Goal: Task Accomplishment & Management: Manage account settings

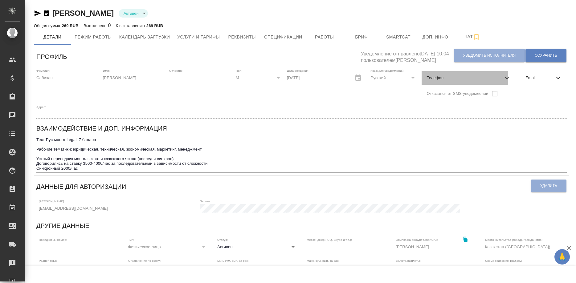
click at [426, 78] on span "Телефон" at bounding box center [464, 78] width 77 height 6
select select "KZ"
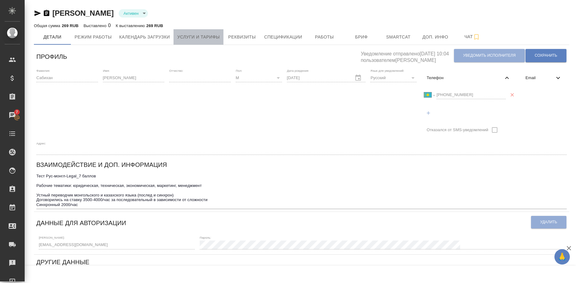
click at [194, 38] on span "Услуги и тарифы" at bounding box center [198, 37] width 42 height 8
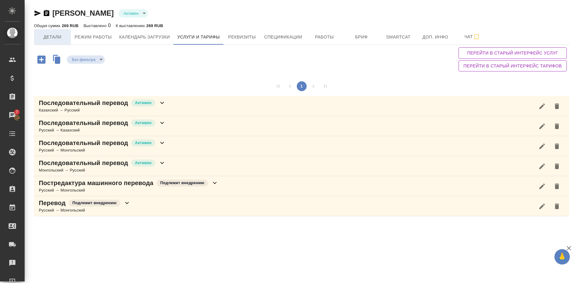
click at [53, 38] on span "Детали" at bounding box center [53, 37] width 30 height 8
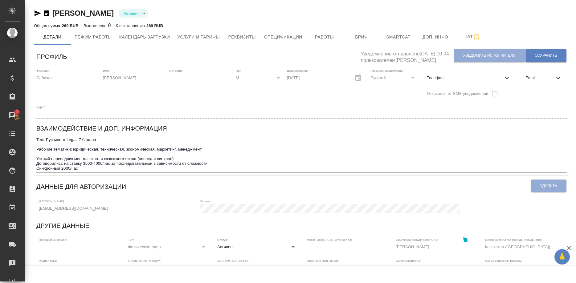
click at [511, 137] on textarea "Тест Рус-монгл-Legal_7 баллов Рабочие тематики: юридическая, техническая, эконо…" at bounding box center [301, 153] width 530 height 33
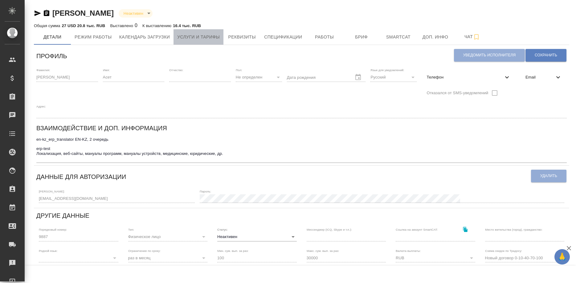
click at [208, 39] on span "Услуги и тарифы" at bounding box center [198, 37] width 42 height 8
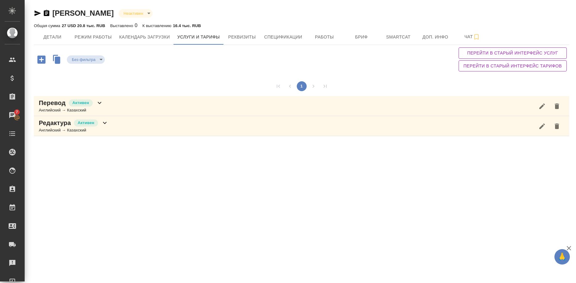
click at [113, 102] on div "Перевод Активен Английский → Казахский" at bounding box center [301, 106] width 535 height 20
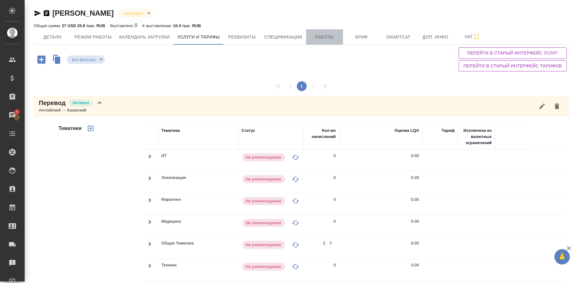
click at [321, 41] on button "Работы" at bounding box center [324, 36] width 37 height 15
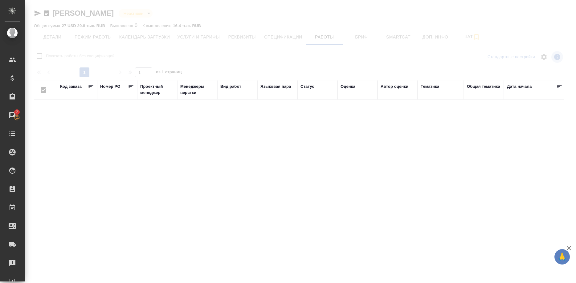
checkbox input "false"
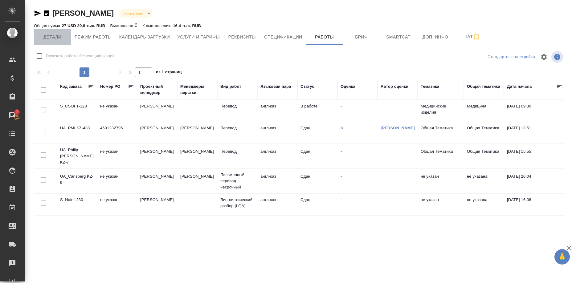
click at [57, 38] on span "Детали" at bounding box center [53, 37] width 30 height 8
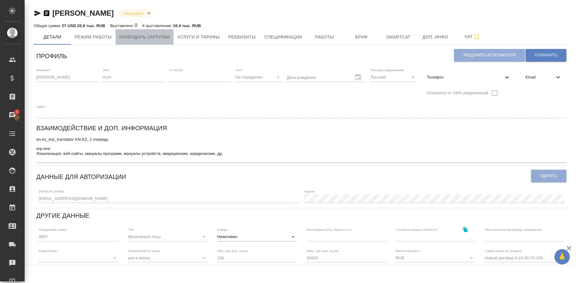
click at [135, 36] on span "Календарь загрузки" at bounding box center [144, 37] width 51 height 8
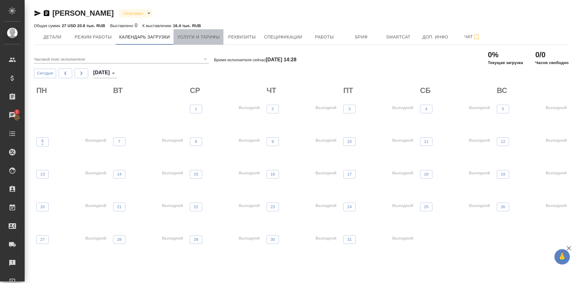
click at [181, 36] on span "Услуги и тарифы" at bounding box center [198, 37] width 42 height 8
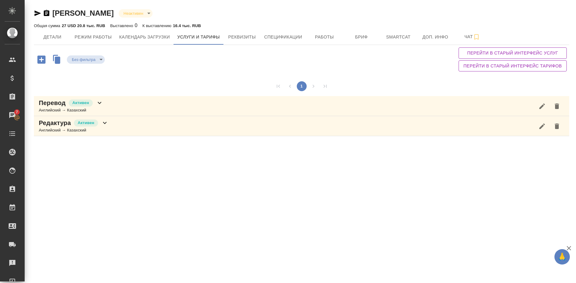
click at [163, 106] on div "Перевод Активен Английский → Казахский" at bounding box center [301, 106] width 535 height 20
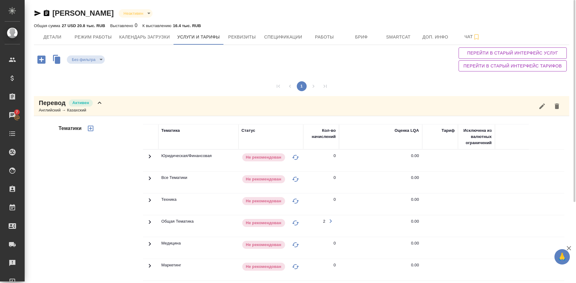
scroll to position [113, 0]
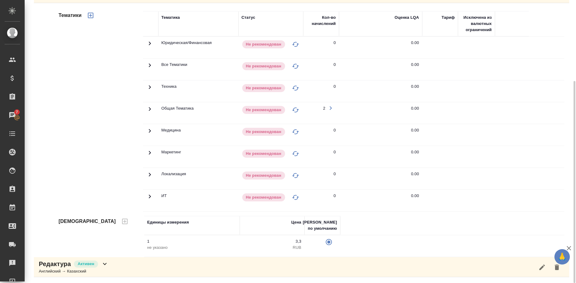
click at [111, 268] on div "Редактура Активен Английский → Казахский" at bounding box center [301, 267] width 535 height 20
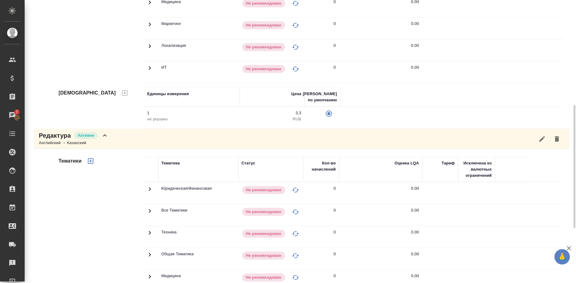
scroll to position [210, 0]
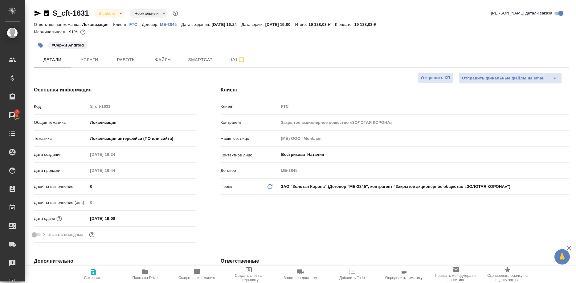
select select "RU"
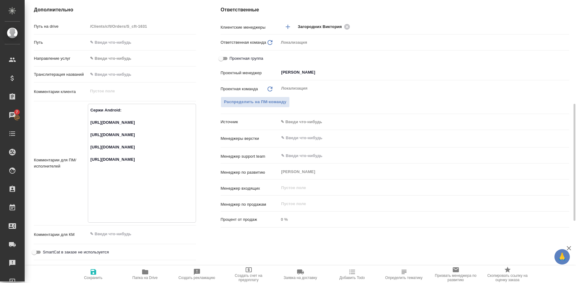
drag, startPoint x: 148, startPoint y: 136, endPoint x: 89, endPoint y: 124, distance: 60.1
click at [89, 124] on textarea "Сержи Android: https://smartcat.com/projects/ce1e2d04-3e56-436e-975d-80da745dea…" at bounding box center [141, 162] width 107 height 115
drag, startPoint x: 143, startPoint y: 190, endPoint x: 83, endPoint y: 170, distance: 63.1
click at [88, 170] on textarea "Сержи Android: https://smartcat.com/projects/ce1e2d04-3e56-436e-975d-80da745dea…" at bounding box center [141, 162] width 107 height 115
drag, startPoint x: 187, startPoint y: 214, endPoint x: 88, endPoint y: 204, distance: 98.7
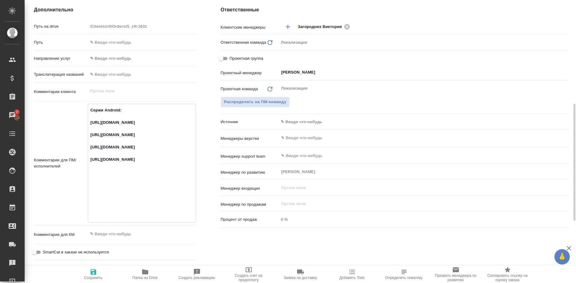
click at [88, 204] on textarea "Сержи Android: [URL][DOMAIN_NAME] [URL][DOMAIN_NAME] [URL][DOMAIN_NAME] [URL][D…" at bounding box center [141, 162] width 107 height 115
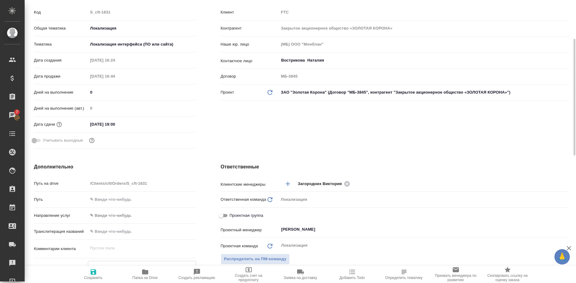
scroll to position [0, 0]
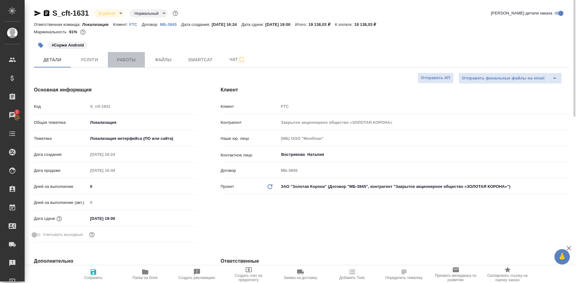
click at [126, 63] on span "Работы" at bounding box center [126, 60] width 30 height 8
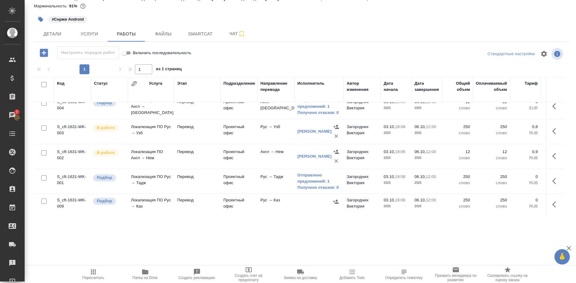
scroll to position [158, 0]
click at [551, 206] on button "button" at bounding box center [555, 204] width 15 height 15
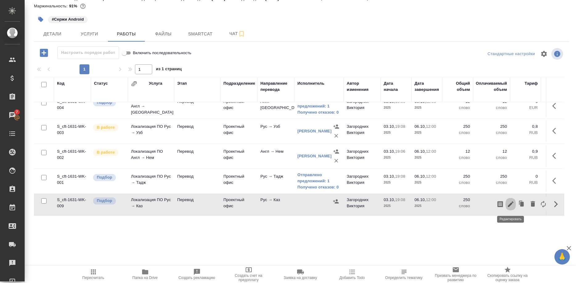
click at [510, 203] on icon "button" at bounding box center [510, 203] width 7 height 7
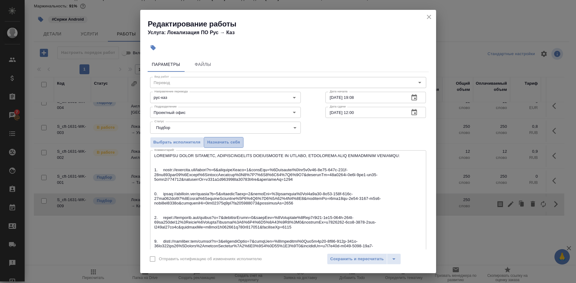
click at [232, 143] on span "Назначить себя" at bounding box center [223, 142] width 33 height 7
drag, startPoint x: 160, startPoint y: 168, endPoint x: 396, endPoint y: 179, distance: 236.2
click at [396, 179] on textarea at bounding box center [287, 264] width 267 height 223
drag, startPoint x: 160, startPoint y: 192, endPoint x: 391, endPoint y: 202, distance: 230.9
click at [391, 202] on textarea at bounding box center [287, 264] width 267 height 223
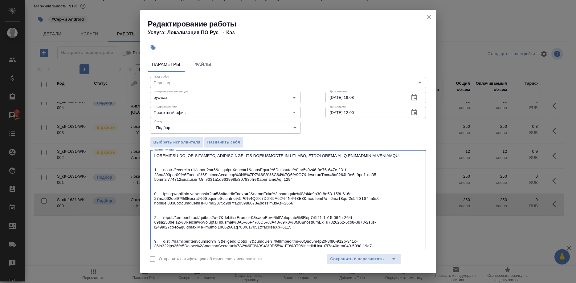
drag, startPoint x: 160, startPoint y: 216, endPoint x: 391, endPoint y: 225, distance: 231.1
click at [391, 225] on textarea at bounding box center [287, 264] width 267 height 223
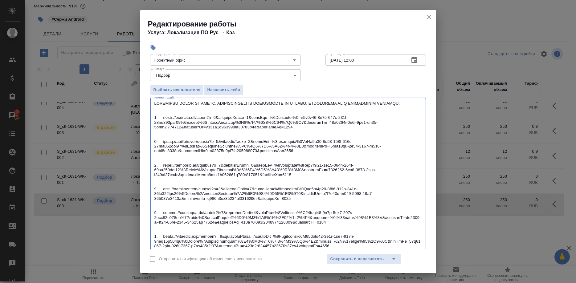
scroll to position [63, 0]
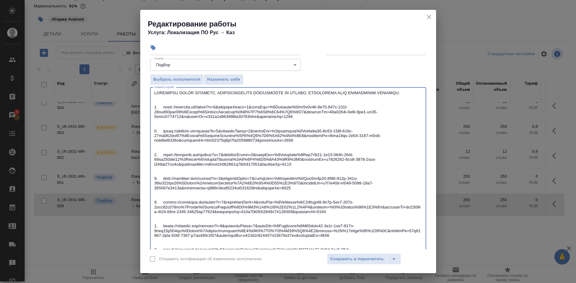
drag, startPoint x: 160, startPoint y: 176, endPoint x: 235, endPoint y: 188, distance: 76.4
click at [235, 188] on textarea at bounding box center [287, 202] width 267 height 223
drag, startPoint x: 194, startPoint y: 189, endPoint x: 174, endPoint y: 185, distance: 20.3
click at [193, 189] on textarea at bounding box center [287, 202] width 267 height 223
drag, startPoint x: 160, startPoint y: 177, endPoint x: 392, endPoint y: 189, distance: 232.2
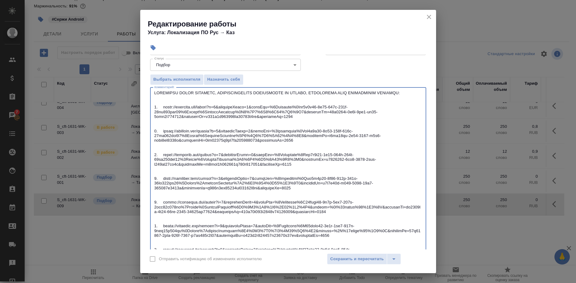
click at [392, 189] on textarea at bounding box center [287, 202] width 267 height 223
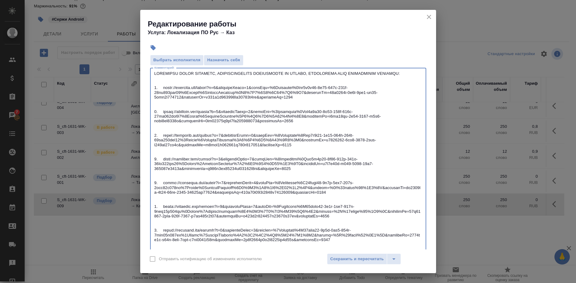
scroll to position [94, 0]
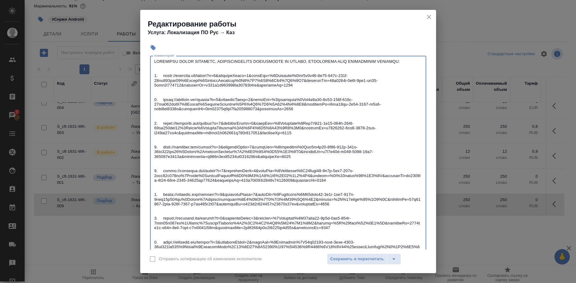
drag, startPoint x: 160, startPoint y: 170, endPoint x: 197, endPoint y: 184, distance: 40.5
click at [197, 184] on textarea at bounding box center [287, 170] width 267 height 223
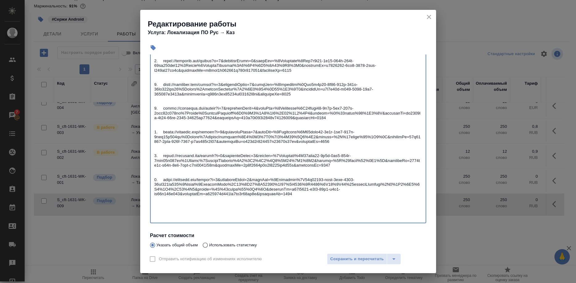
scroll to position [157, 0]
drag, startPoint x: 159, startPoint y: 135, endPoint x: 336, endPoint y: 151, distance: 177.1
click at [336, 151] on textarea at bounding box center [287, 107] width 267 height 223
drag, startPoint x: 159, startPoint y: 162, endPoint x: 303, endPoint y: 175, distance: 144.7
click at [303, 175] on textarea at bounding box center [287, 107] width 267 height 223
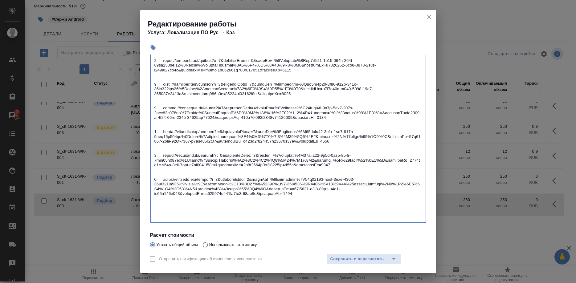
drag, startPoint x: 260, startPoint y: 186, endPoint x: 193, endPoint y: 173, distance: 68.0
click at [253, 185] on textarea at bounding box center [287, 107] width 267 height 223
drag, startPoint x: 160, startPoint y: 163, endPoint x: 310, endPoint y: 178, distance: 150.4
click at [310, 179] on textarea at bounding box center [287, 107] width 267 height 223
drag, startPoint x: 160, startPoint y: 190, endPoint x: 204, endPoint y: 203, distance: 45.4
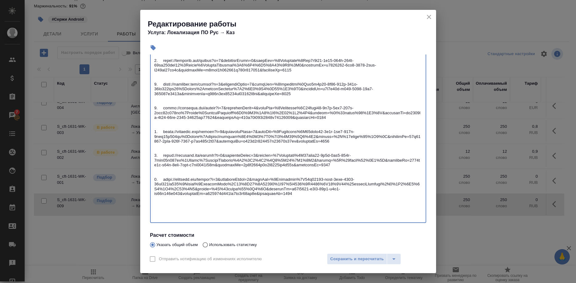
click at [204, 203] on textarea at bounding box center [287, 107] width 267 height 223
click at [182, 200] on textarea at bounding box center [287, 107] width 267 height 223
drag, startPoint x: 160, startPoint y: 193, endPoint x: 309, endPoint y: 208, distance: 150.4
click at [309, 208] on textarea at bounding box center [287, 107] width 267 height 223
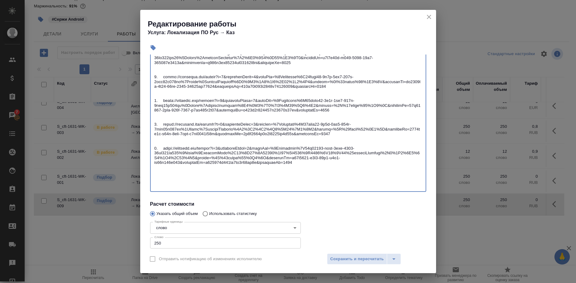
scroll to position [211, 0]
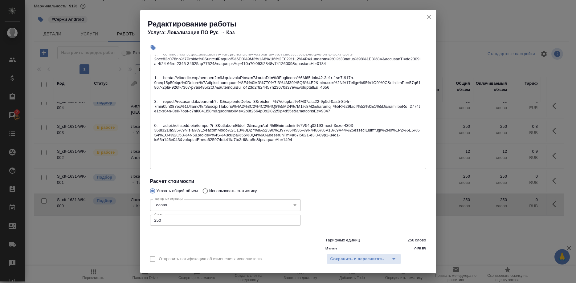
click at [476, 237] on div "Редактирование работы Услуга: Локализация ПО Рус → Каз Параметры Файлы Вид рабо…" at bounding box center [288, 141] width 576 height 283
click at [466, 199] on div "Редактирование работы Услуга: Локализация ПО Рус → Каз Параметры Файлы Вид рабо…" at bounding box center [288, 141] width 576 height 283
drag, startPoint x: 547, startPoint y: 204, endPoint x: 508, endPoint y: 131, distance: 83.1
click at [545, 199] on div "Редактирование работы Услуга: Локализация ПО Рус → Каз Параметры Файлы Вид рабо…" at bounding box center [288, 141] width 576 height 283
drag, startPoint x: 427, startPoint y: 15, endPoint x: 465, endPoint y: 151, distance: 141.4
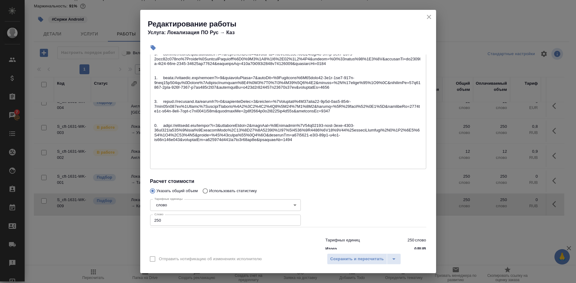
click at [426, 15] on icon "close" at bounding box center [428, 16] width 7 height 7
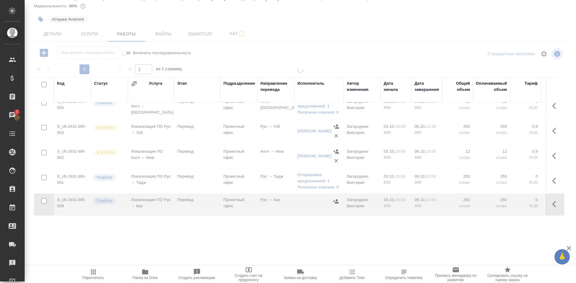
click at [551, 202] on button "button" at bounding box center [555, 204] width 15 height 15
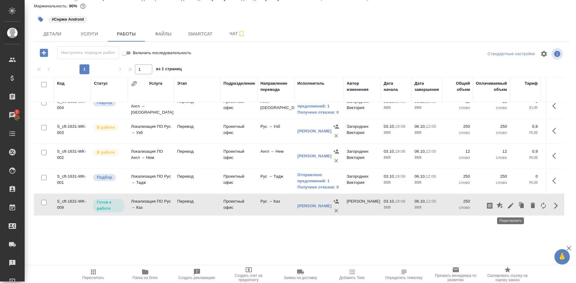
click at [510, 205] on icon "button" at bounding box center [510, 206] width 6 height 6
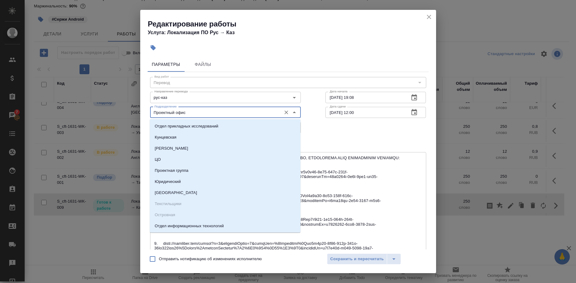
click at [192, 111] on input "Проектный офис" at bounding box center [215, 112] width 126 height 7
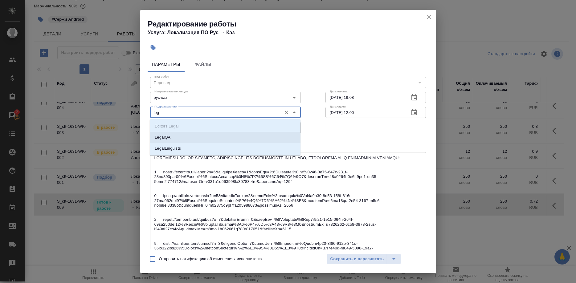
click at [158, 136] on p "LegalQA" at bounding box center [163, 137] width 16 height 6
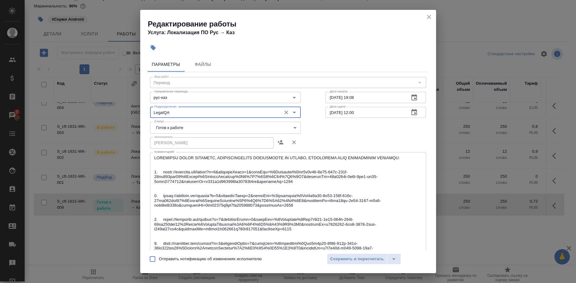
type input "LegalQA"
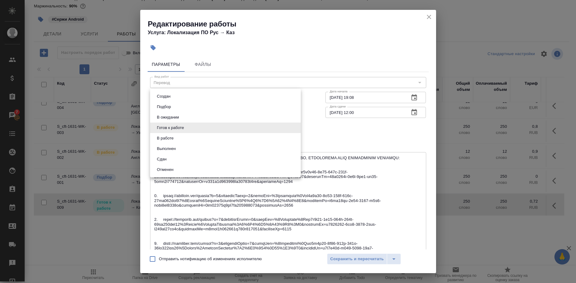
click at [191, 128] on body "🙏 .cls-1 fill:#fff; AWATERA Shirina Sabina Клиенты Спецификации Заказы 7 Чаты T…" at bounding box center [288, 141] width 576 height 283
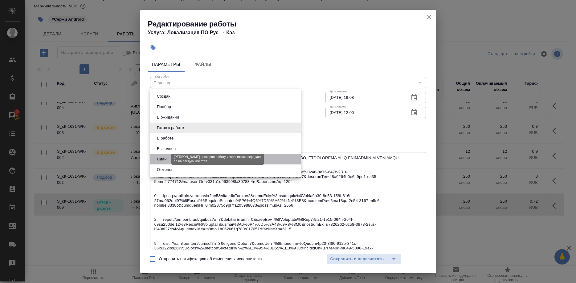
click at [160, 157] on button "Сдан" at bounding box center [161, 159] width 13 height 7
type input "closed"
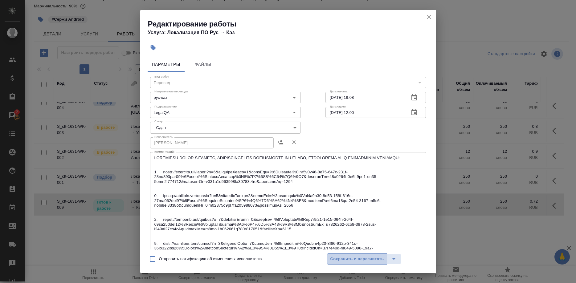
click at [340, 259] on span "Сохранить и пересчитать" at bounding box center [357, 259] width 54 height 7
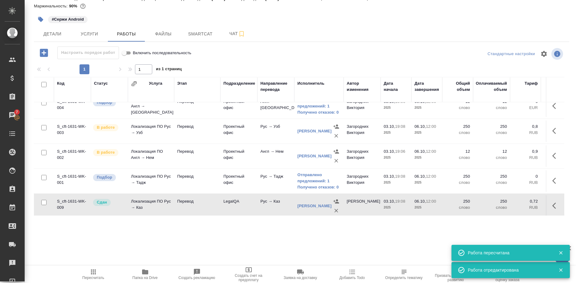
click at [97, 235] on div "S_cft-1631 В работе inProgress Нормальный normal Кратко детали заказа Ответстве…" at bounding box center [300, 128] width 551 height 257
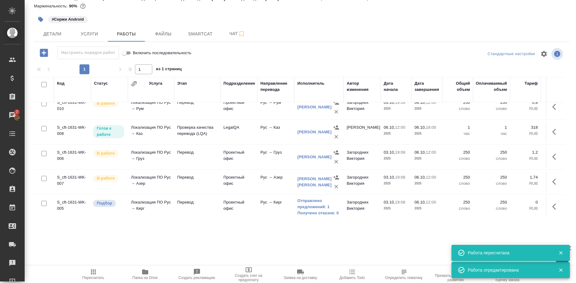
scroll to position [1, 0]
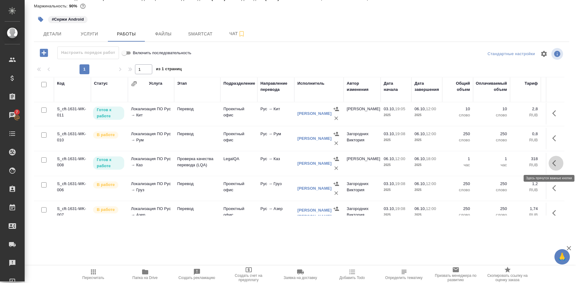
drag, startPoint x: 551, startPoint y: 164, endPoint x: 556, endPoint y: 165, distance: 4.8
click at [556, 165] on button "button" at bounding box center [555, 163] width 15 height 15
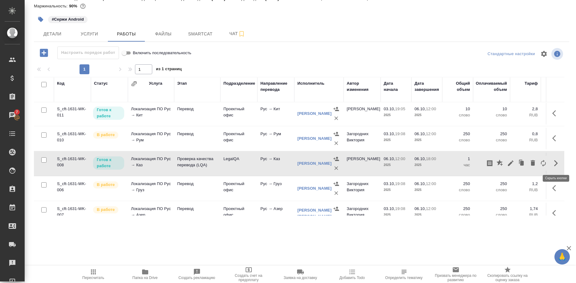
click at [554, 163] on icon "button" at bounding box center [555, 163] width 7 height 7
click at [550, 163] on button "button" at bounding box center [555, 163] width 15 height 15
click at [509, 165] on icon "button" at bounding box center [510, 163] width 6 height 6
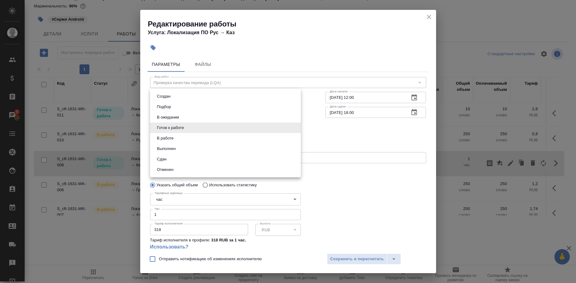
click at [202, 127] on body "🙏 .cls-1 fill:#fff; AWATERA Shirina Sabina Клиенты Спецификации Заказы 7 Чаты T…" at bounding box center [288, 141] width 576 height 283
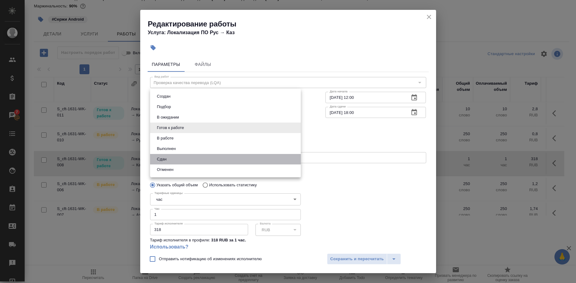
click at [169, 158] on li "Сдан" at bounding box center [225, 159] width 151 height 10
type input "closed"
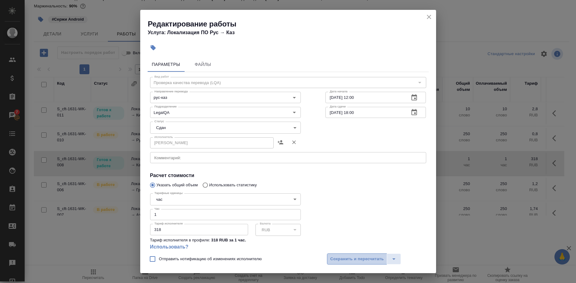
click at [337, 255] on button "Сохранить и пересчитать" at bounding box center [357, 258] width 60 height 11
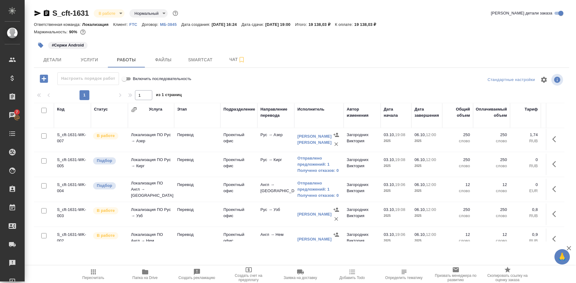
scroll to position [99, 0]
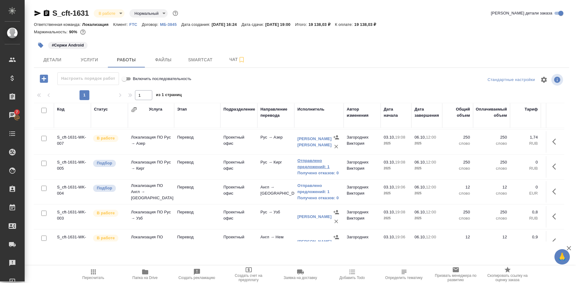
click at [319, 168] on link "Отправлено предложений: 1" at bounding box center [318, 164] width 43 height 12
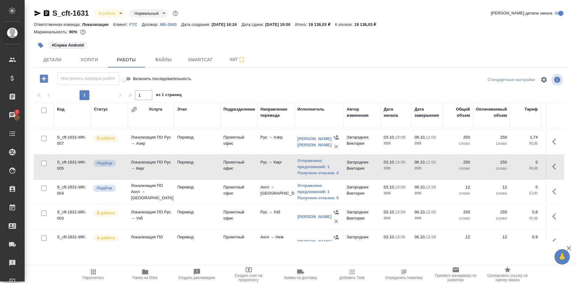
scroll to position [0, 0]
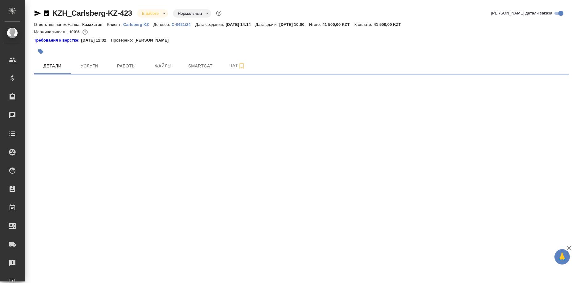
select select "RU"
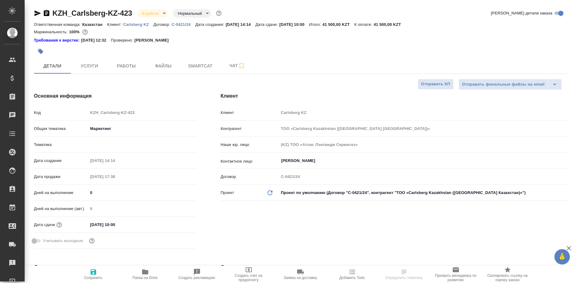
type textarea "x"
type input "Локализация"
type input "[PERSON_NAME]"
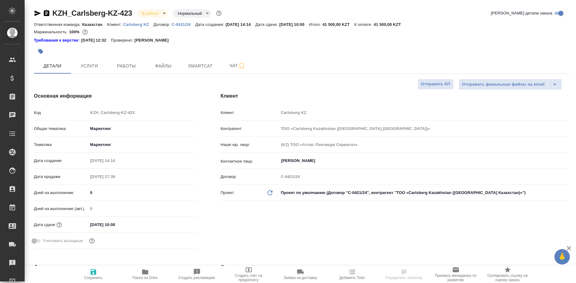
type input "[PERSON_NAME]"
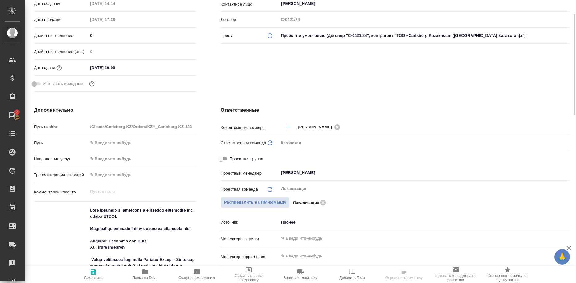
scroll to position [188, 0]
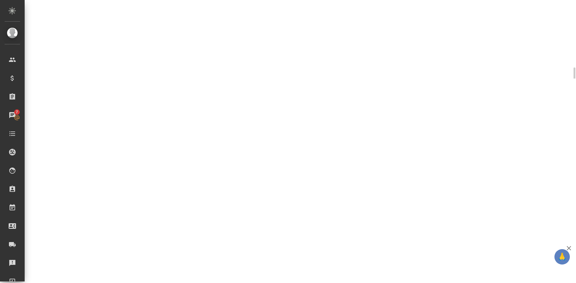
select select "RU"
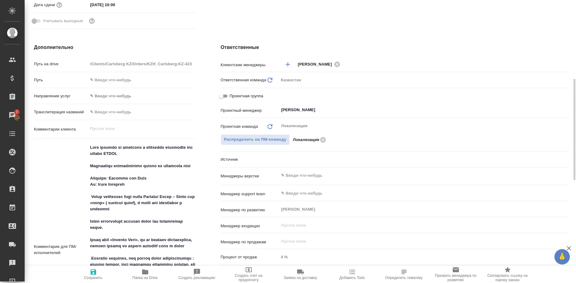
type textarea "x"
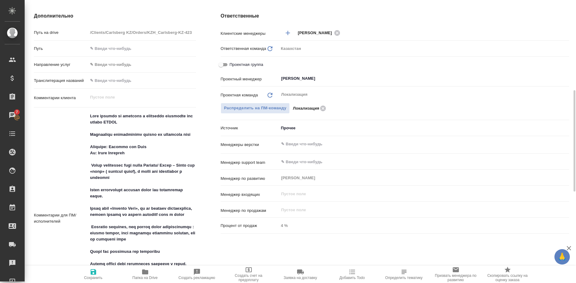
type textarea "x"
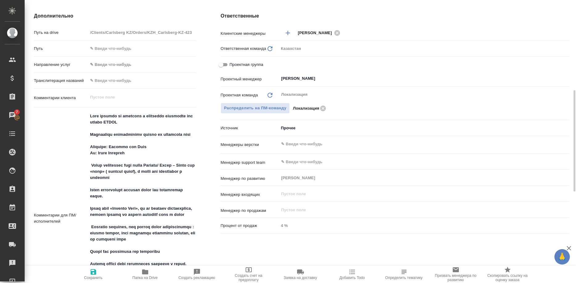
type textarea "x"
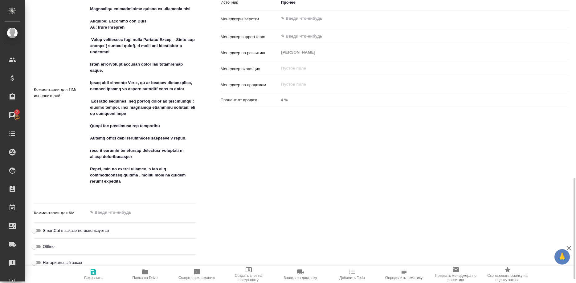
scroll to position [408, 0]
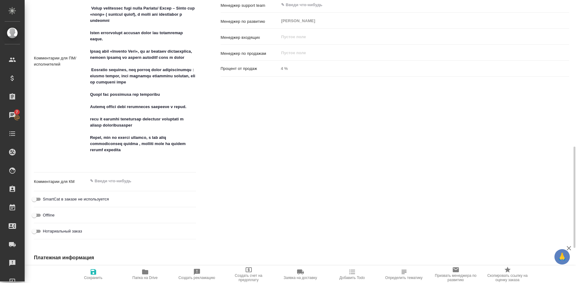
click at [522, 103] on div "Ответственные Клиентские менеджеры Кошербаева Назерке ​ Ответственная команда О…" at bounding box center [394, 48] width 373 height 411
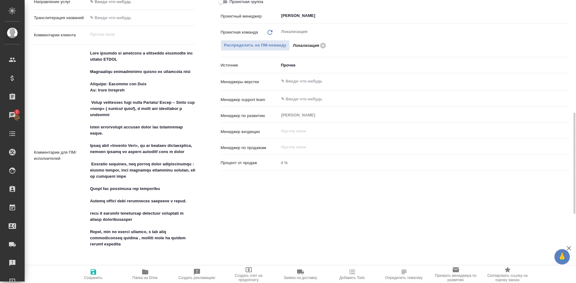
scroll to position [283, 0]
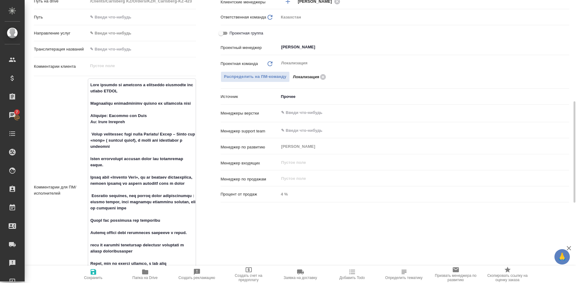
click at [109, 120] on textarea at bounding box center [141, 190] width 107 height 220
type textarea "x"
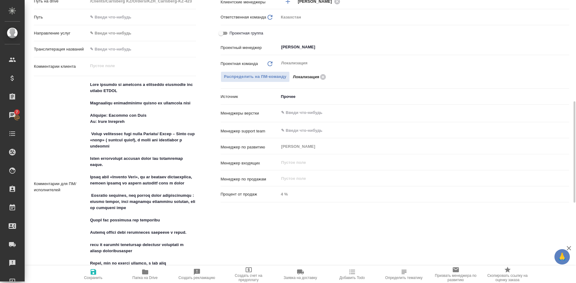
type textarea "x"
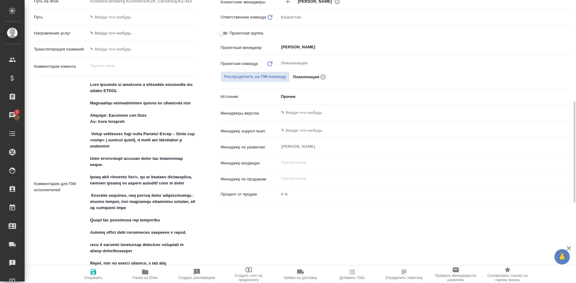
type textarea "x"
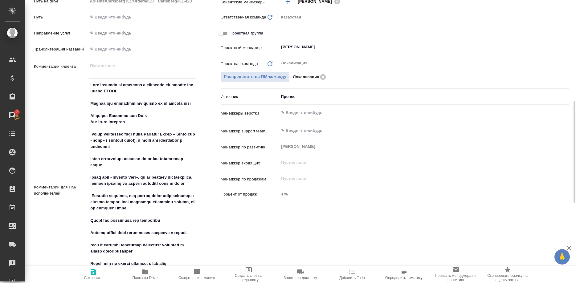
type textarea "x"
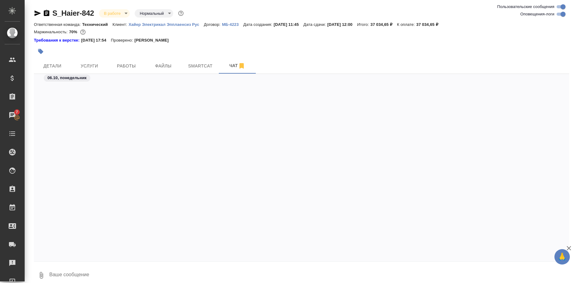
scroll to position [24171, 0]
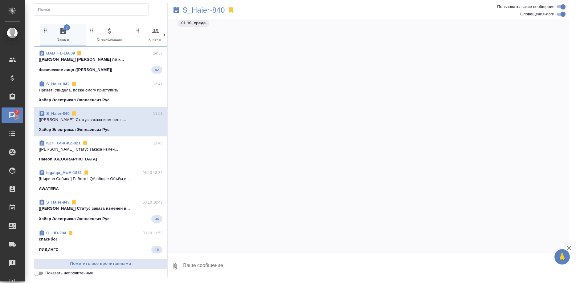
scroll to position [17014, 0]
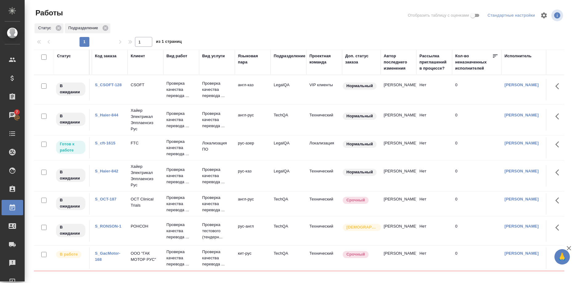
scroll to position [0, 33]
click at [115, 84] on link "S_CSOFT-128" at bounding box center [108, 85] width 27 height 5
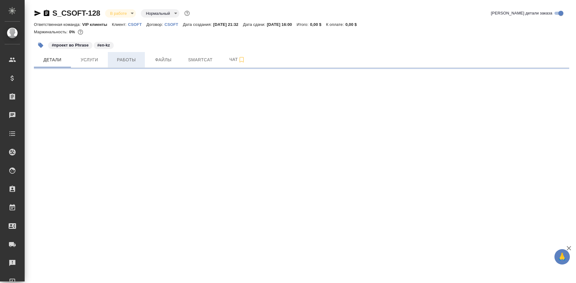
select select "RU"
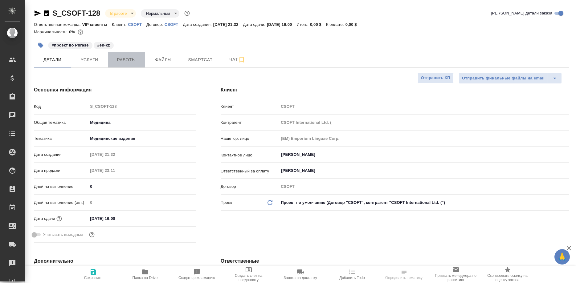
click at [132, 62] on span "Работы" at bounding box center [126, 60] width 30 height 8
type textarea "x"
click at [199, 58] on span "Smartcat" at bounding box center [200, 60] width 30 height 8
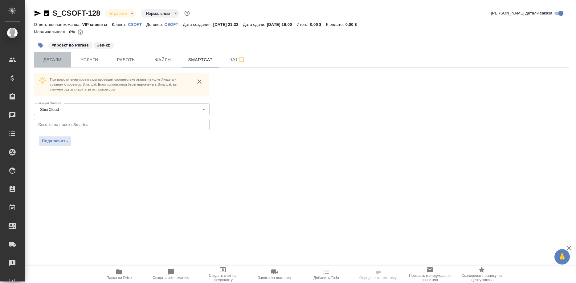
click at [57, 61] on span "Детали" at bounding box center [53, 60] width 30 height 8
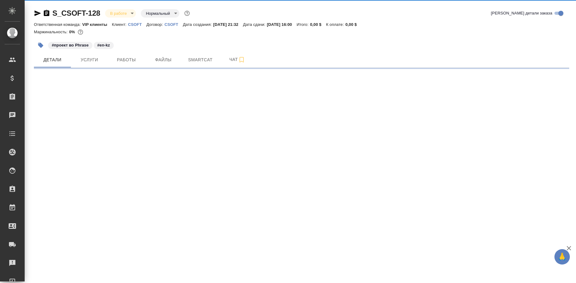
select select "RU"
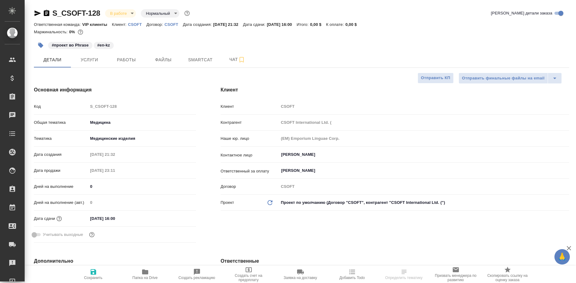
type textarea "x"
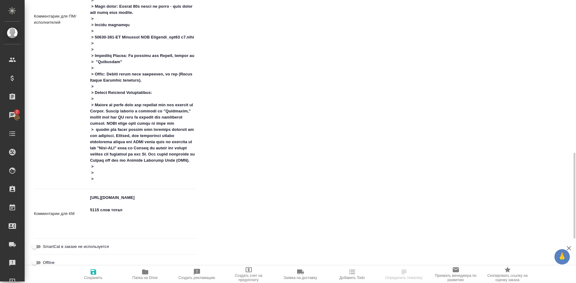
scroll to position [628, 0]
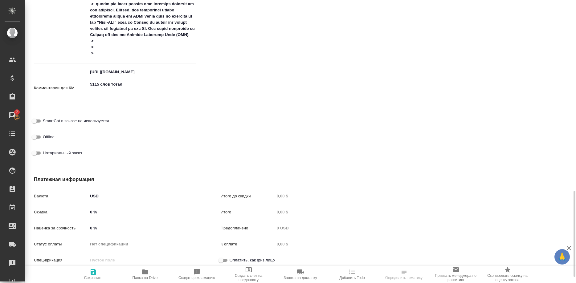
type textarea "x"
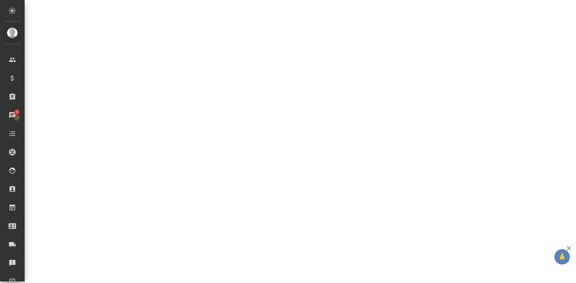
select select "RU"
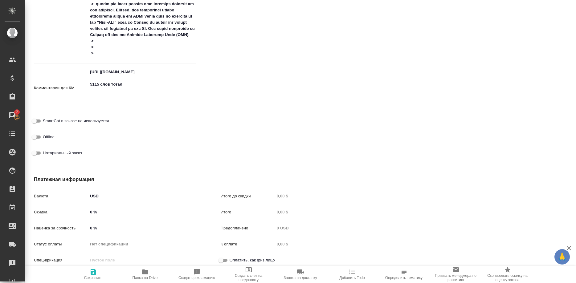
type textarea "x"
click at [87, 71] on div "Комментарии для КМ https://us.cloud.memsource.com/web/project2/show/isPtIXJ3Bna…" at bounding box center [115, 88] width 162 height 44
drag, startPoint x: 147, startPoint y: 91, endPoint x: 90, endPoint y: 75, distance: 59.8
click at [90, 75] on textarea "https://us.cloud.memsource.com/web/project2/show/isPtIXJ3Bna01kKtToC3h3?workflo…" at bounding box center [141, 87] width 107 height 41
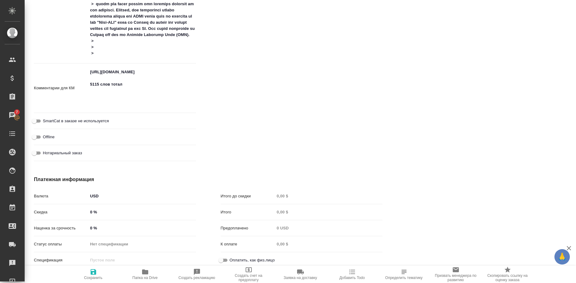
type textarea "x"
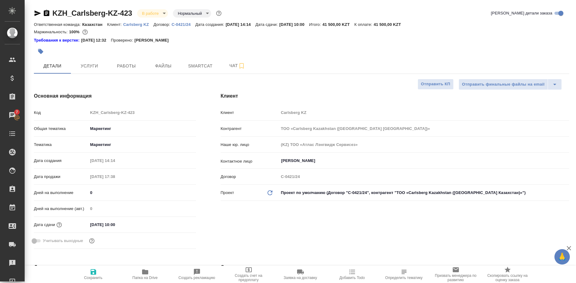
select select "RU"
